Goal: Task Accomplishment & Management: Complete application form

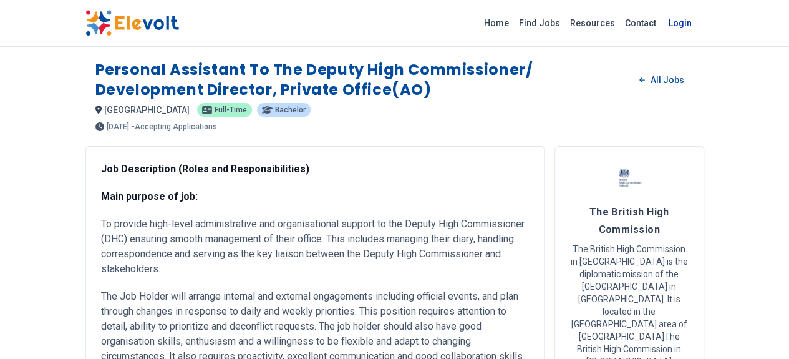
click at [699, 24] on link "Login" at bounding box center [680, 23] width 38 height 25
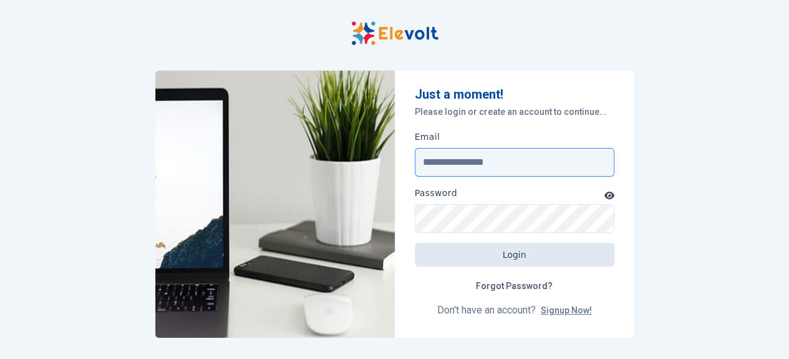
click at [482, 162] on input "Email" at bounding box center [515, 162] width 200 height 29
type input "**********"
